Goal: Information Seeking & Learning: Learn about a topic

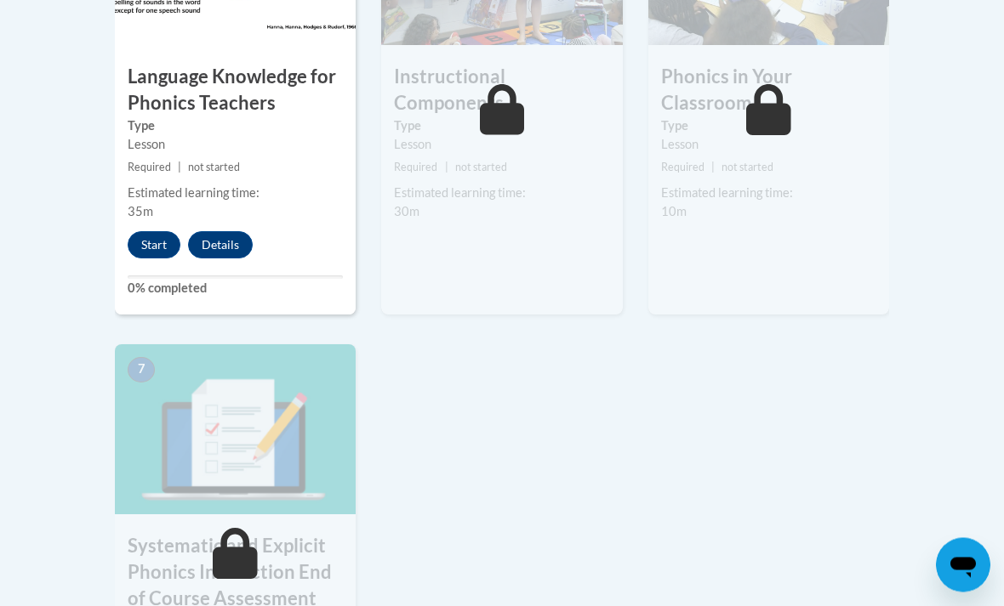
scroll to position [1209, 0]
click at [151, 232] on button "Start" at bounding box center [154, 244] width 53 height 27
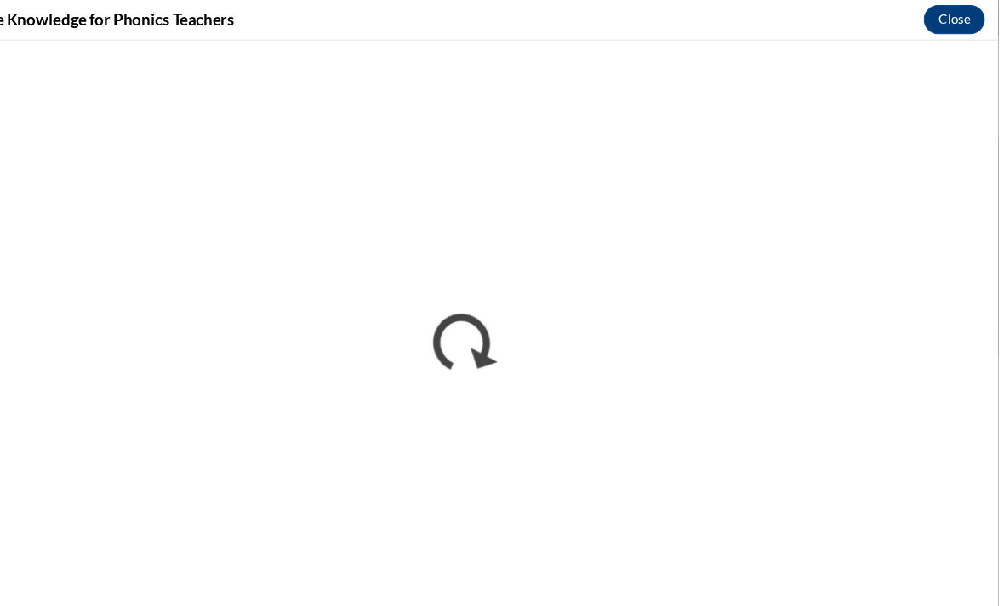
scroll to position [0, 0]
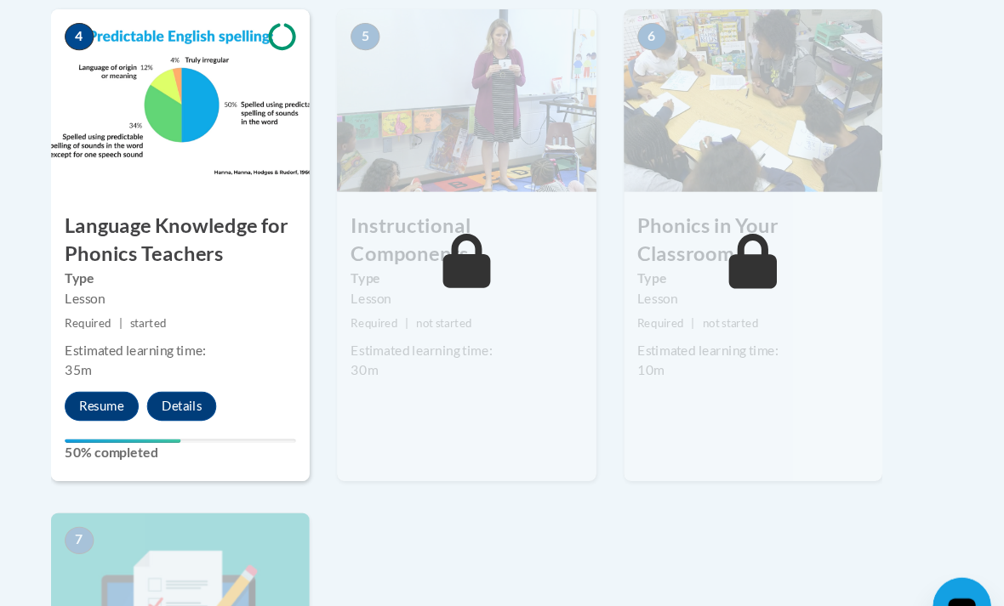
scroll to position [1073, 0]
click at [128, 387] on button "Resume" at bounding box center [162, 380] width 69 height 27
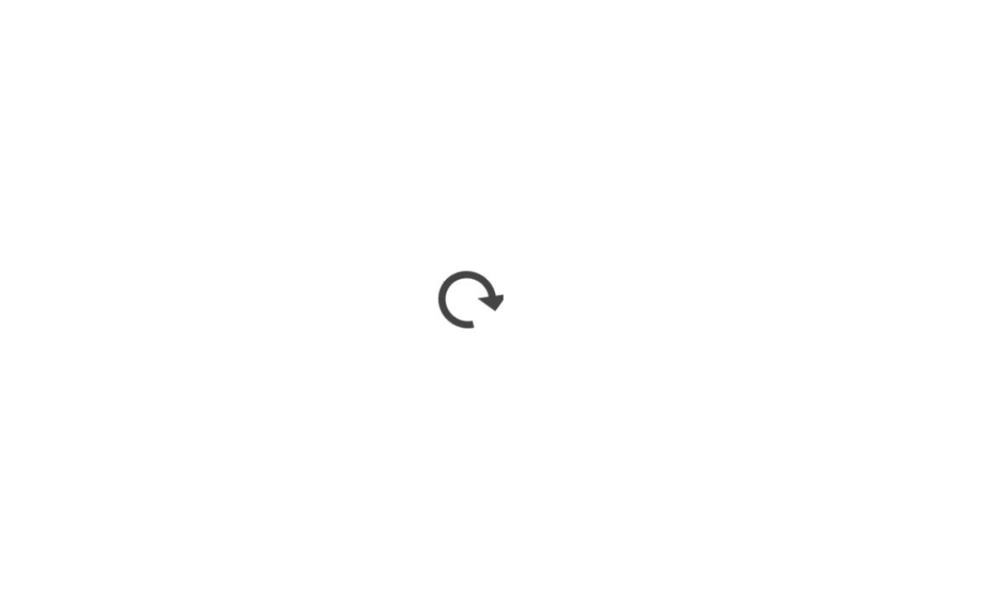
scroll to position [1033, 0]
